Goal: Information Seeking & Learning: Find contact information

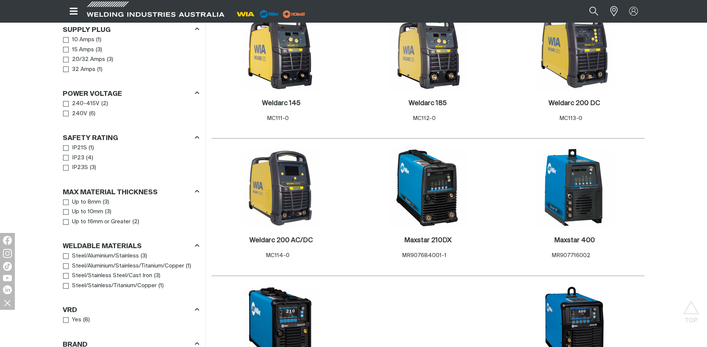
scroll to position [408, 0]
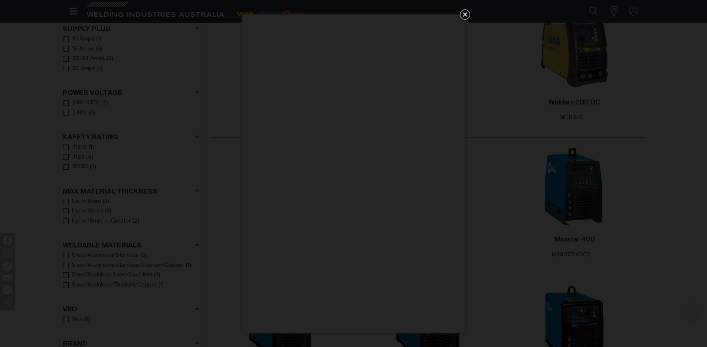
click at [468, 15] on icon "Get 5 WIA Welding Guides Free!" at bounding box center [465, 14] width 9 height 9
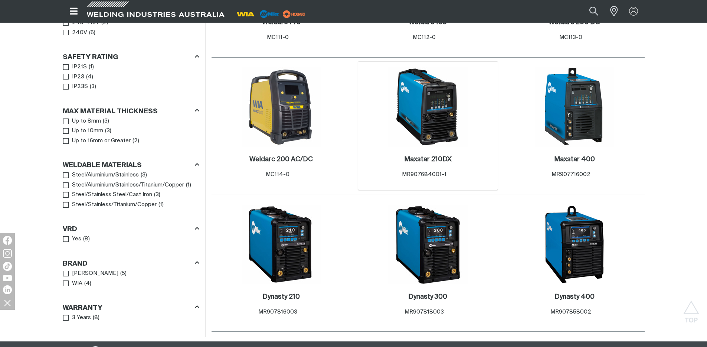
scroll to position [488, 0]
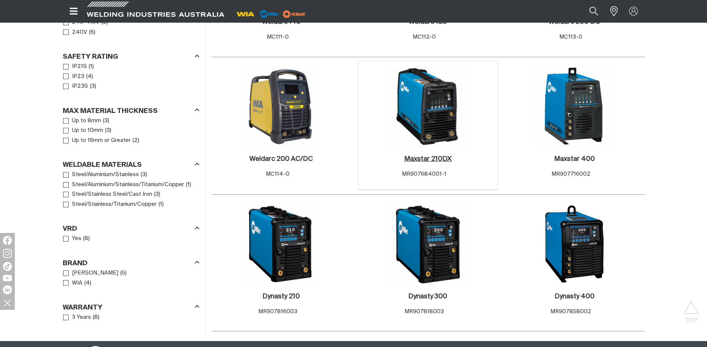
click at [433, 162] on h2 "Maxstar 210DX ." at bounding box center [428, 159] width 48 height 7
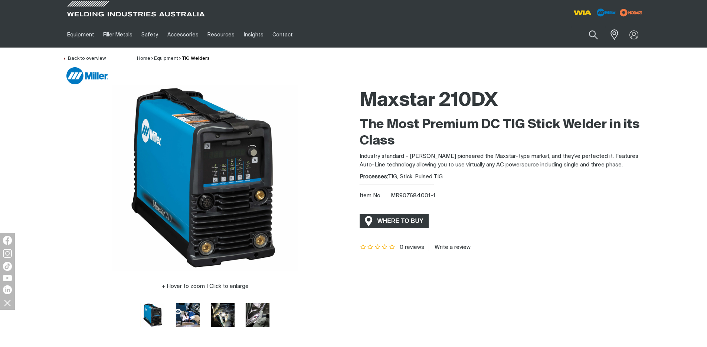
click at [412, 221] on span "WHERE TO BUY" at bounding box center [401, 221] width 56 height 12
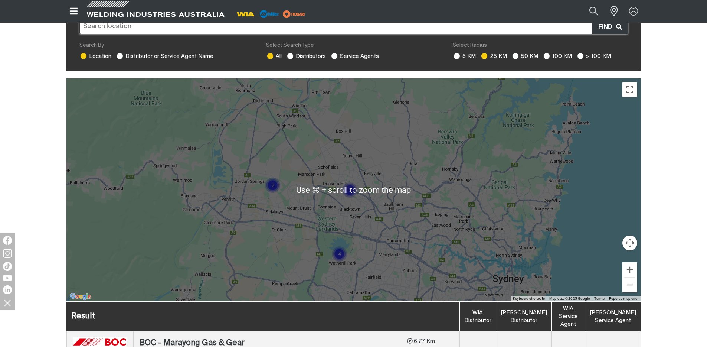
scroll to position [185, 0]
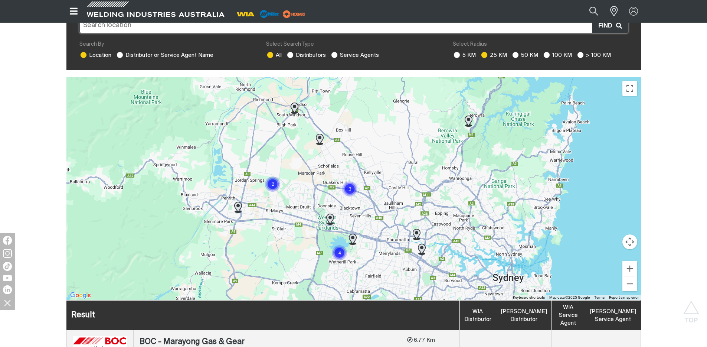
click at [322, 134] on img at bounding box center [320, 139] width 8 height 11
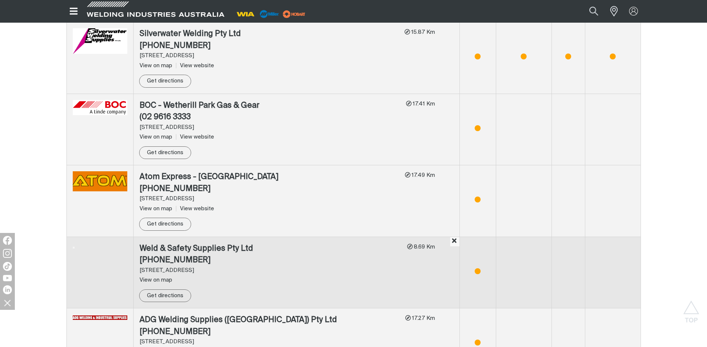
scroll to position [781, 0]
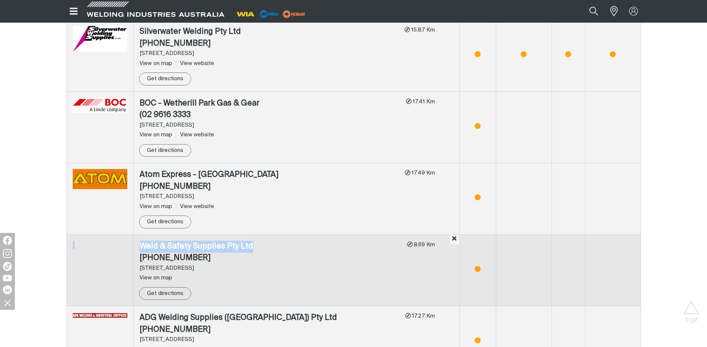
drag, startPoint x: 255, startPoint y: 243, endPoint x: 131, endPoint y: 228, distance: 124.6
click at [131, 234] on tr "Weld & Safety Supplies Pty Ltd [PHONE_NUMBER] Close Map focus close [STREET_ADD…" at bounding box center [353, 270] width 574 height 72
click at [135, 240] on td "Weld & Safety Supplies Pty Ltd [PHONE_NUMBER] Close Map focus close [STREET_ADD…" at bounding box center [296, 270] width 326 height 72
drag, startPoint x: 137, startPoint y: 240, endPoint x: 261, endPoint y: 242, distance: 124.4
click at [261, 242] on td "Weld & Safety Supplies Pty Ltd [PHONE_NUMBER] Close Map focus close [STREET_ADD…" at bounding box center [296, 270] width 326 height 72
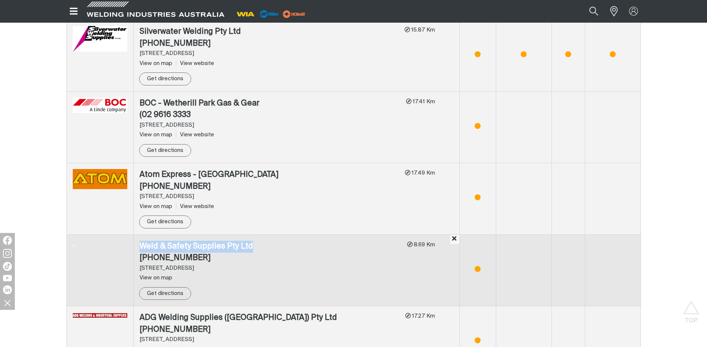
copy div "Weld & Safety Supplies Pty Ltd"
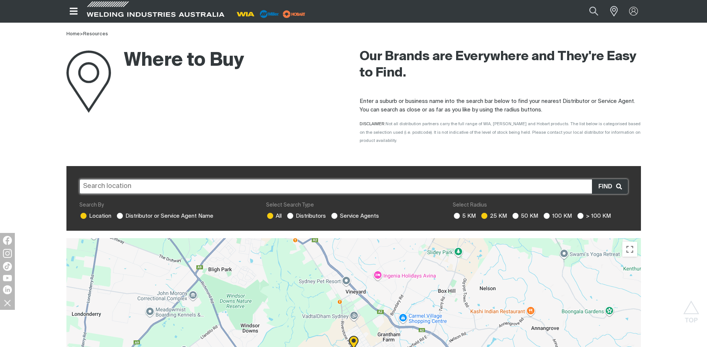
scroll to position [0, 0]
